Goal: Check status: Check status

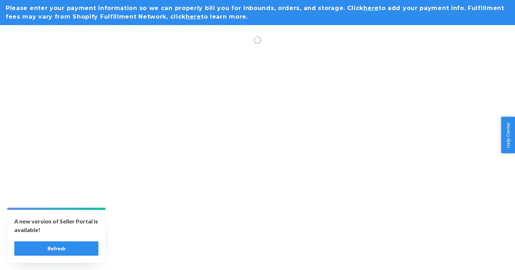
click at [76, 248] on button "Refresh" at bounding box center [56, 248] width 84 height 14
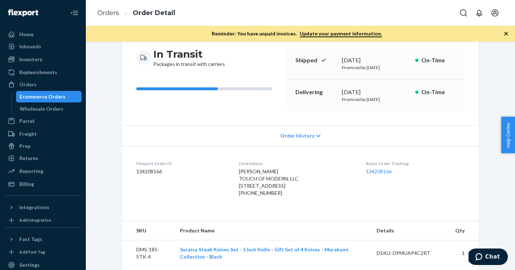
scroll to position [72, 0]
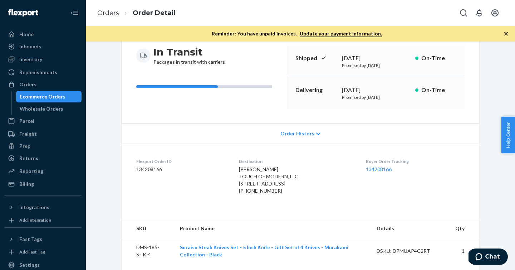
click at [311, 135] on span "Order History" at bounding box center [298, 133] width 34 height 7
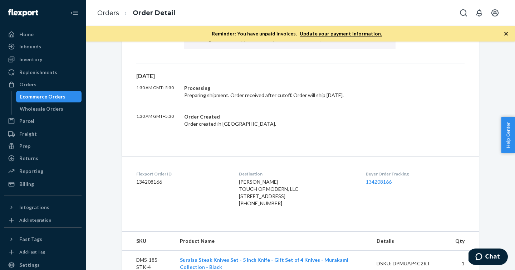
scroll to position [185, 0]
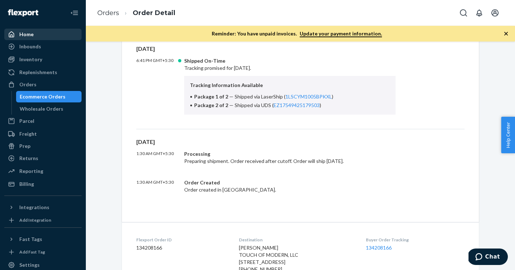
click at [44, 34] on div "Home" at bounding box center [43, 34] width 76 height 10
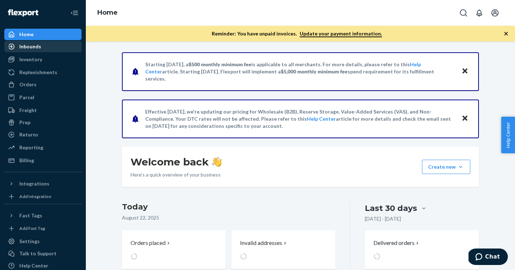
click at [43, 46] on div "Inbounds" at bounding box center [43, 47] width 76 height 10
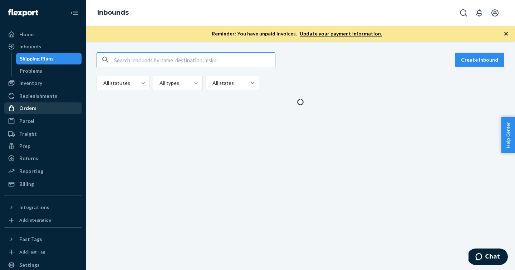
click at [39, 107] on div "Orders" at bounding box center [43, 108] width 76 height 10
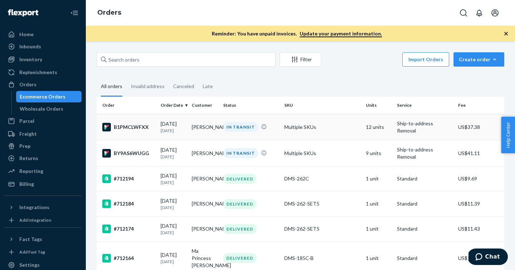
click at [138, 128] on div "B1PMCLWFXX" at bounding box center [128, 127] width 53 height 9
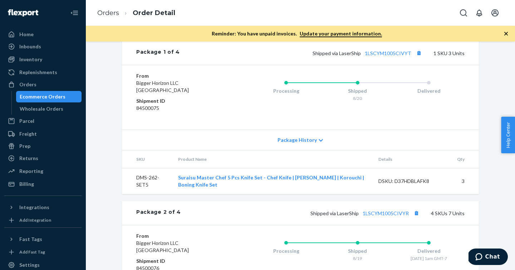
scroll to position [413, 0]
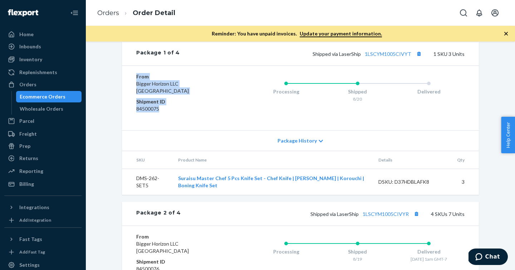
drag, startPoint x: 135, startPoint y: 89, endPoint x: 177, endPoint y: 121, distance: 51.9
click at [177, 121] on div "From Bigger Horizon LLC Phillipsburg, NJ 08865 Shipment ID 84500075 Processing …" at bounding box center [300, 97] width 357 height 65
click at [306, 144] on span "Package History" at bounding box center [297, 140] width 39 height 7
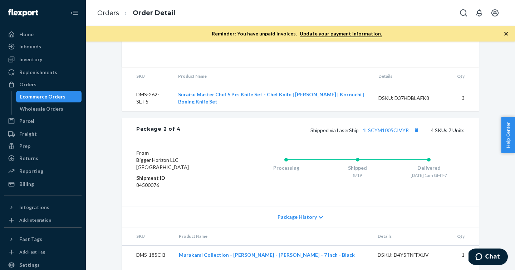
scroll to position [643, 0]
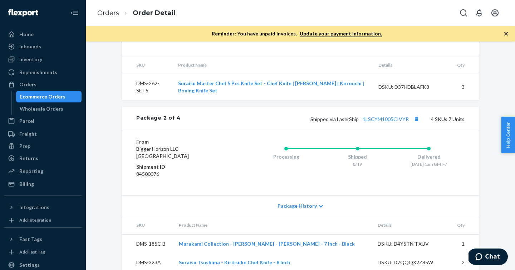
click at [300, 209] on span "Package History" at bounding box center [297, 205] width 39 height 7
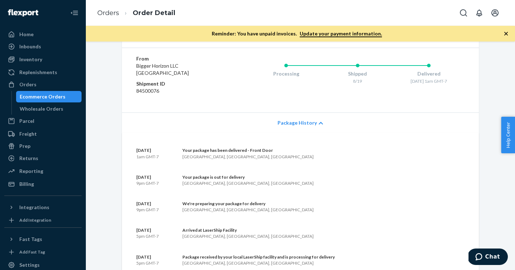
scroll to position [772, 0]
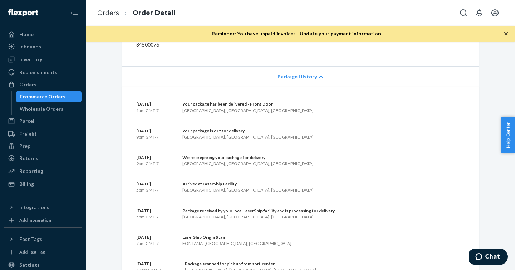
click at [225, 113] on div "FREMONT, CA, US" at bounding box center [248, 110] width 131 height 6
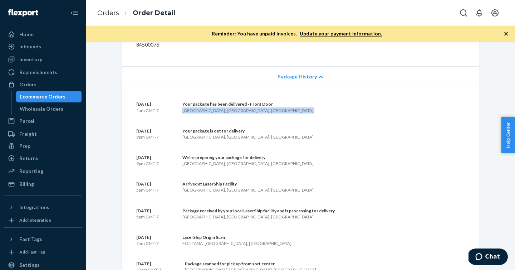
click at [225, 113] on div "FREMONT, CA, US" at bounding box center [248, 110] width 131 height 6
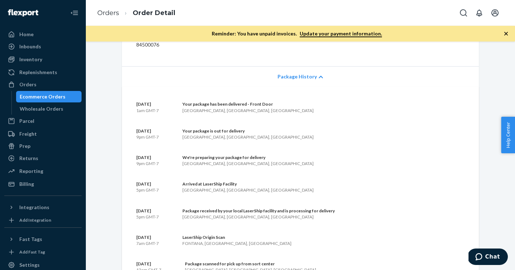
click at [223, 107] on div "Your package has been delivered - Front Door" at bounding box center [248, 104] width 131 height 6
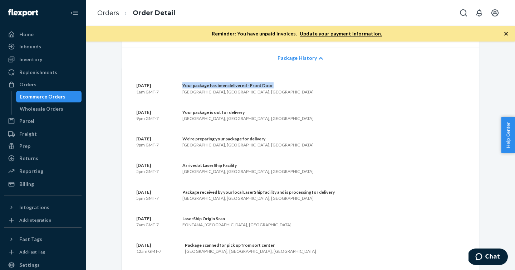
scroll to position [790, 0]
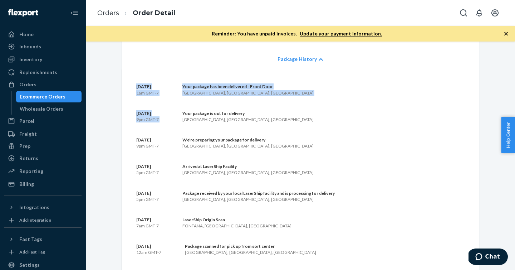
drag, startPoint x: 133, startPoint y: 100, endPoint x: 230, endPoint y: 110, distance: 97.5
click at [230, 110] on div "August 21 1am GMT-7 Your package has been delivered - Front Door FREMONT, CA, U…" at bounding box center [300, 189] width 357 height 241
click at [230, 110] on section "August 21 1am GMT-7 Your package has been delivered - Front Door FREMONT, CA, U…" at bounding box center [300, 189] width 329 height 213
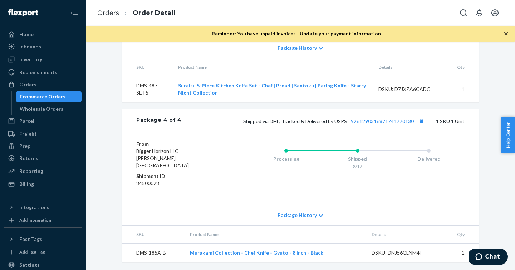
scroll to position [1259, 0]
click at [307, 217] on span "Package History" at bounding box center [297, 214] width 39 height 7
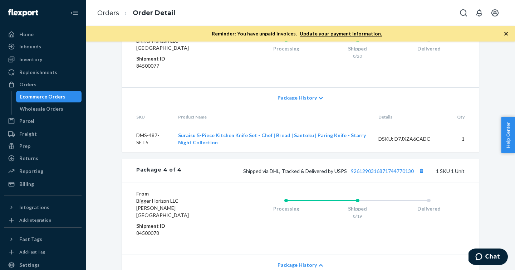
scroll to position [1199, 0]
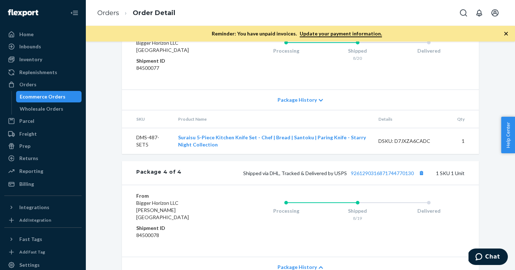
click at [311, 103] on span "Package History" at bounding box center [297, 99] width 39 height 7
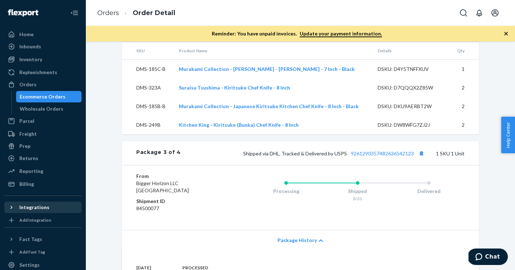
scroll to position [46, 0]
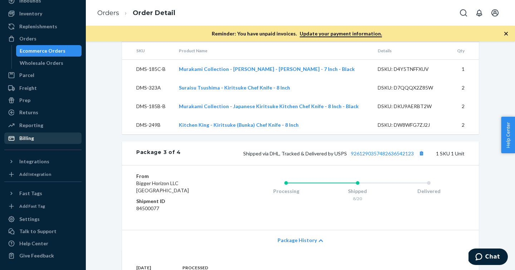
click at [51, 136] on div "Billing" at bounding box center [43, 138] width 76 height 10
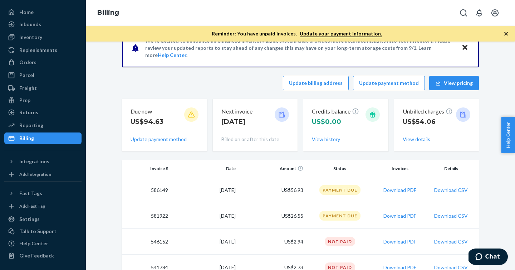
scroll to position [61, 0]
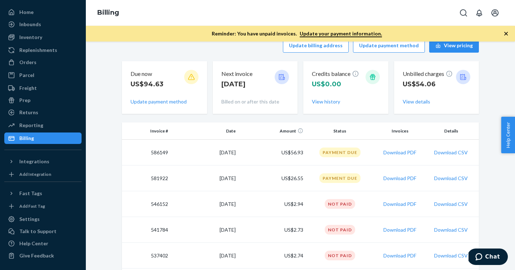
click at [293, 152] on td "US$56.93" at bounding box center [273, 153] width 68 height 26
click at [292, 176] on td "US$26.55" at bounding box center [273, 178] width 68 height 26
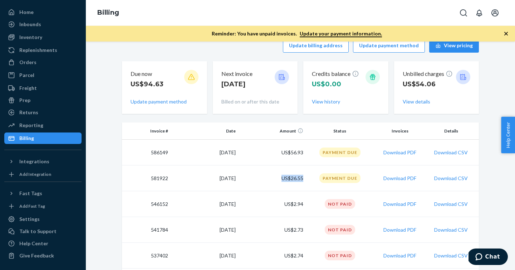
click at [292, 176] on td "US$26.55" at bounding box center [273, 178] width 68 height 26
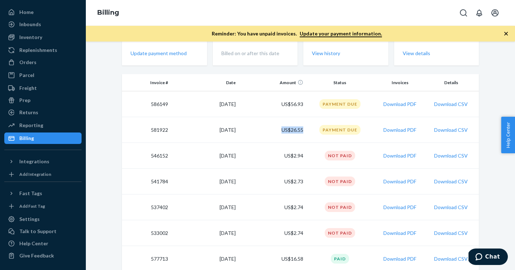
scroll to position [0, 0]
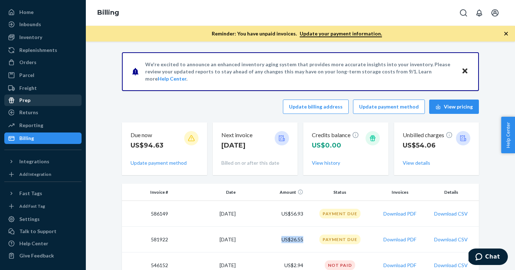
click at [44, 102] on div "Prep" at bounding box center [43, 100] width 76 height 10
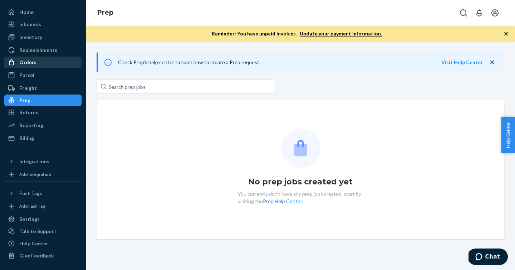
click at [54, 62] on div "Orders" at bounding box center [43, 62] width 76 height 10
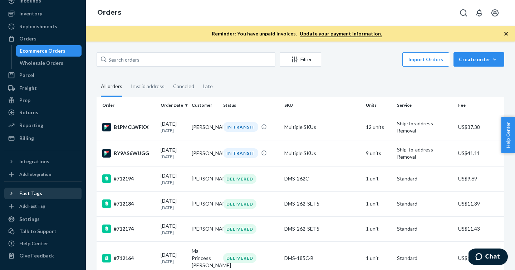
click at [33, 220] on div "Settings" at bounding box center [29, 218] width 20 height 7
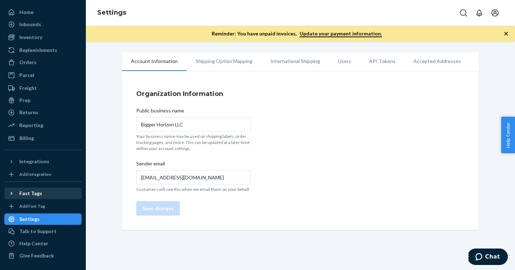
scroll to position [22, 0]
click at [498, 12] on icon "Open account menu" at bounding box center [495, 12] width 7 height 7
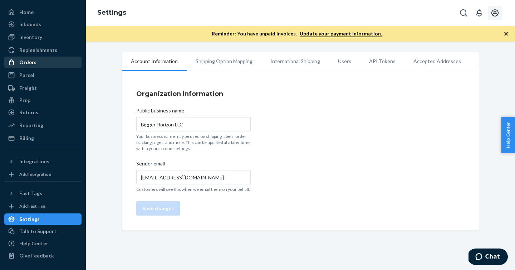
click at [40, 57] on link "Orders" at bounding box center [42, 62] width 77 height 11
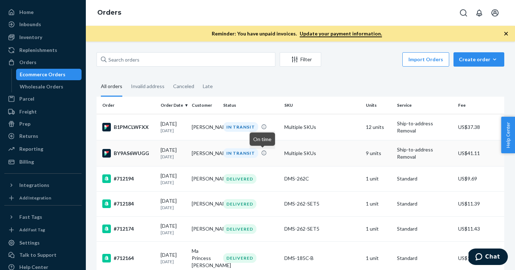
click at [263, 153] on icon at bounding box center [264, 153] width 6 height 6
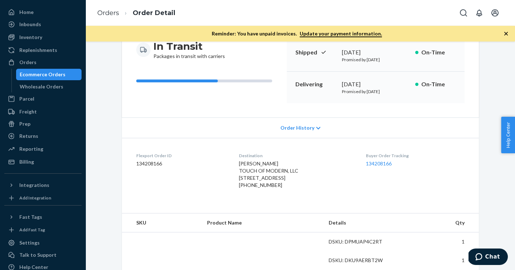
scroll to position [118, 0]
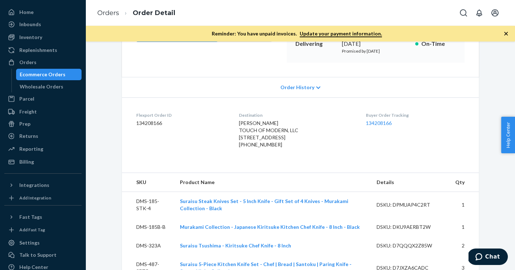
click at [313, 87] on span "Order History" at bounding box center [298, 87] width 34 height 7
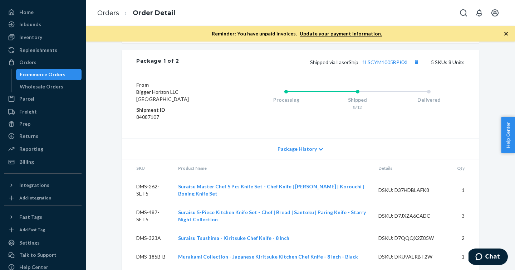
scroll to position [625, 0]
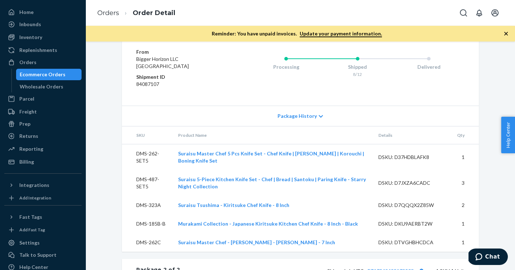
click at [152, 88] on dd "84087107" at bounding box center [179, 84] width 86 height 7
click at [314, 120] on span "Package History" at bounding box center [297, 115] width 39 height 7
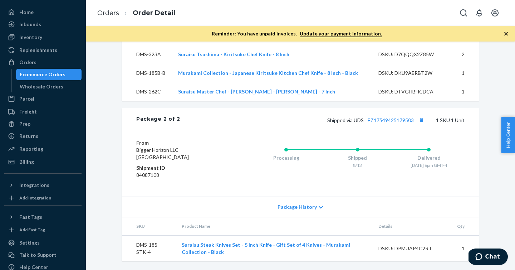
scroll to position [1064, 0]
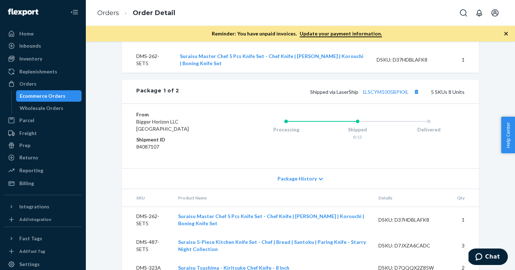
scroll to position [393, 0]
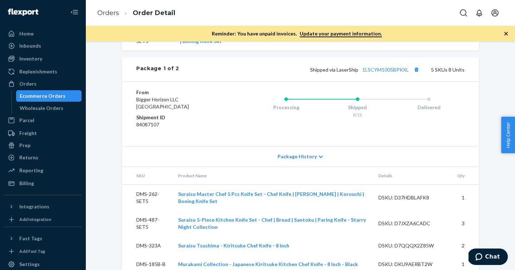
click at [290, 160] on span "Package History" at bounding box center [297, 156] width 39 height 7
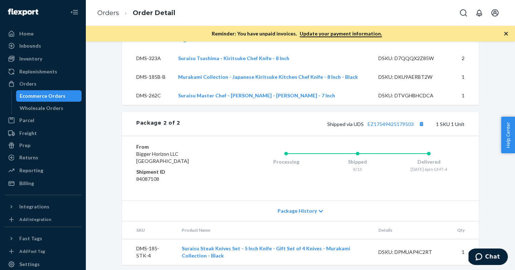
scroll to position [873, 0]
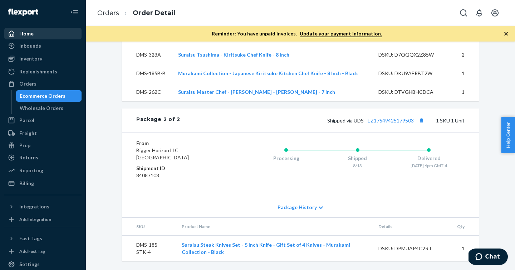
click at [51, 32] on div "Home" at bounding box center [43, 34] width 76 height 10
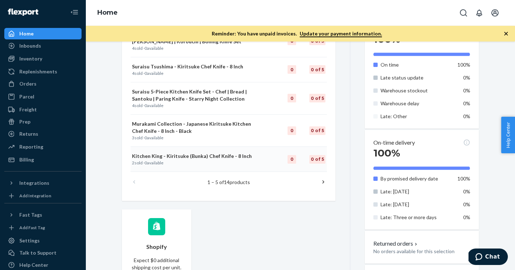
scroll to position [409, 0]
click at [326, 183] on icon at bounding box center [323, 182] width 7 height 7
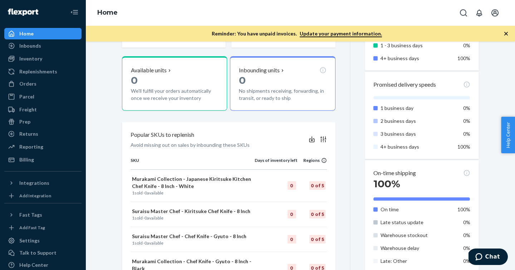
scroll to position [0, 0]
